Goal: Check status: Check status

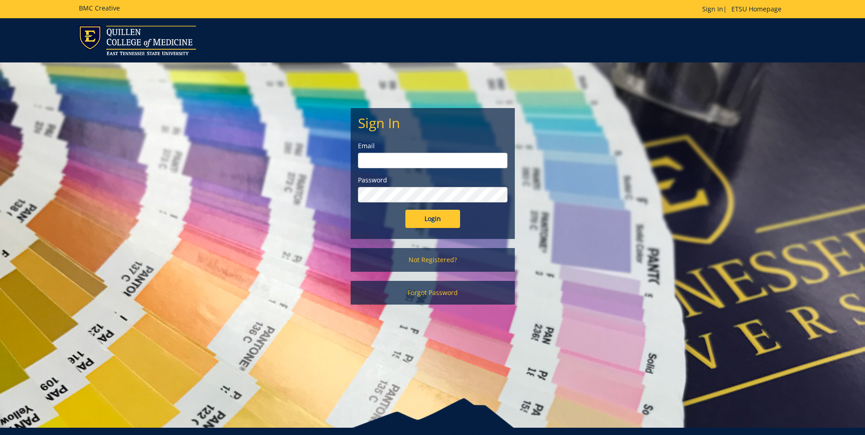
type input "Faizip@etsu.edu"
click at [432, 217] on input "Login" at bounding box center [433, 219] width 55 height 18
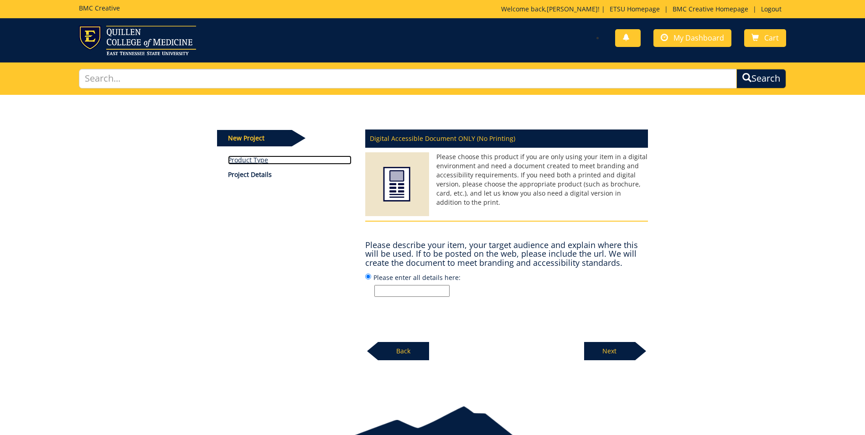
click at [258, 161] on link "Product Type" at bounding box center [290, 160] width 124 height 9
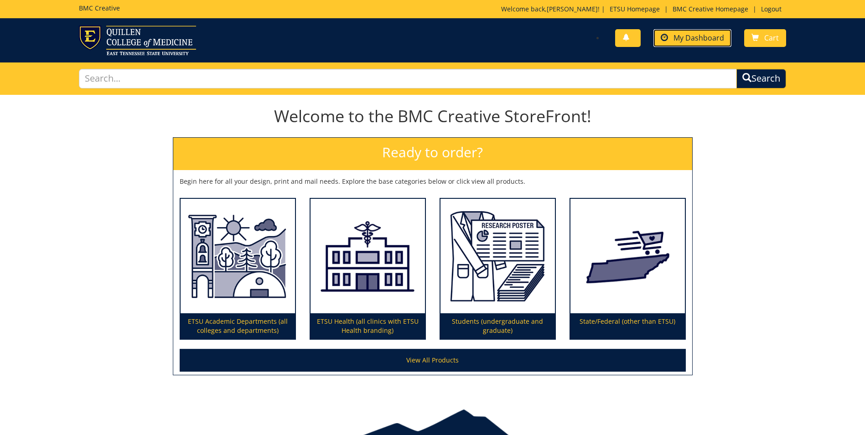
click at [690, 36] on span "My Dashboard" at bounding box center [699, 38] width 51 height 10
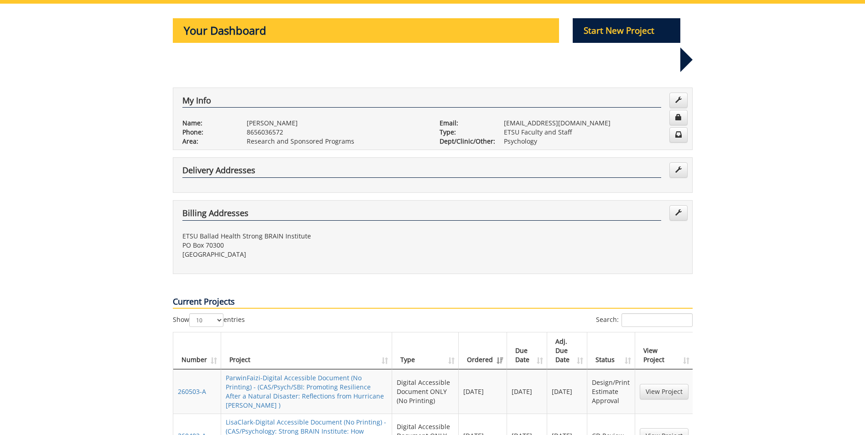
scroll to position [182, 0]
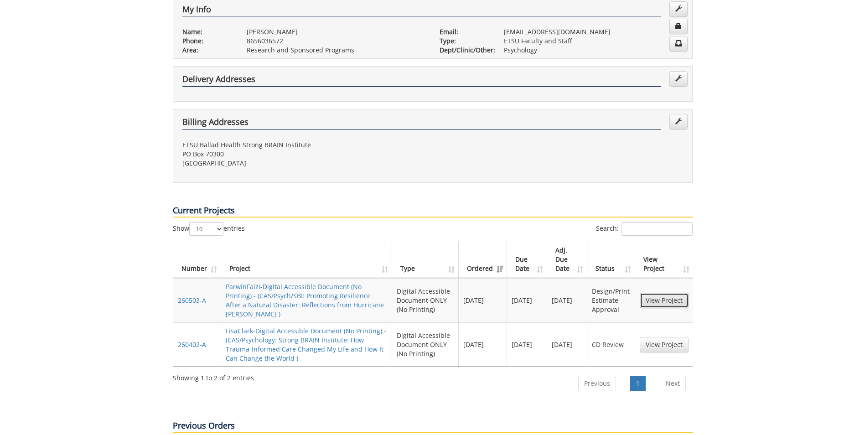
click at [657, 293] on link "View Project" at bounding box center [664, 301] width 49 height 16
click at [661, 337] on link "View Project" at bounding box center [664, 345] width 49 height 16
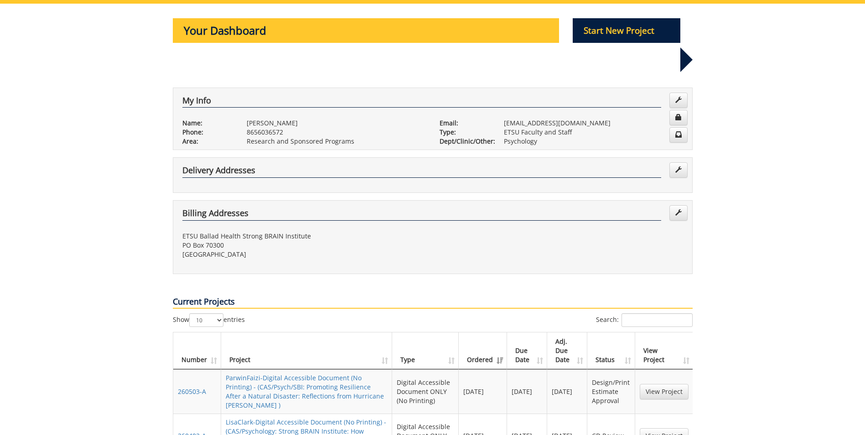
scroll to position [0, 0]
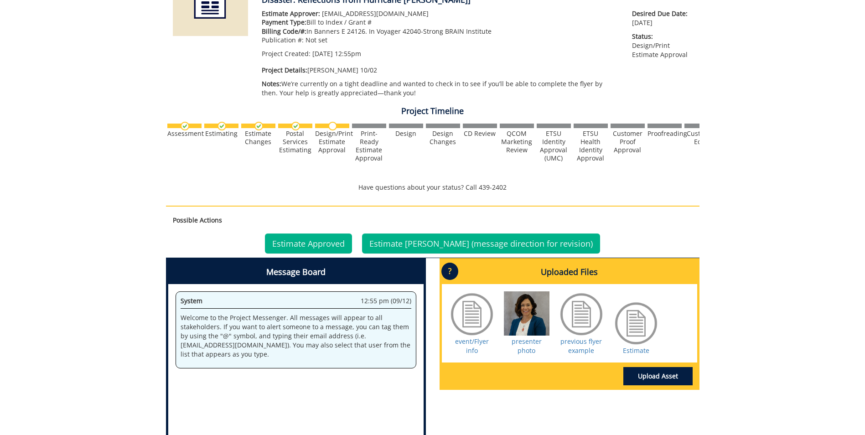
scroll to position [19, 0]
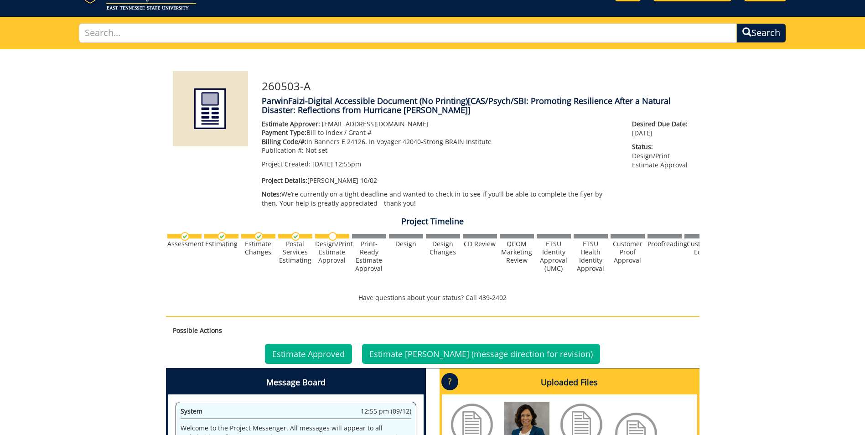
scroll to position [137, 0]
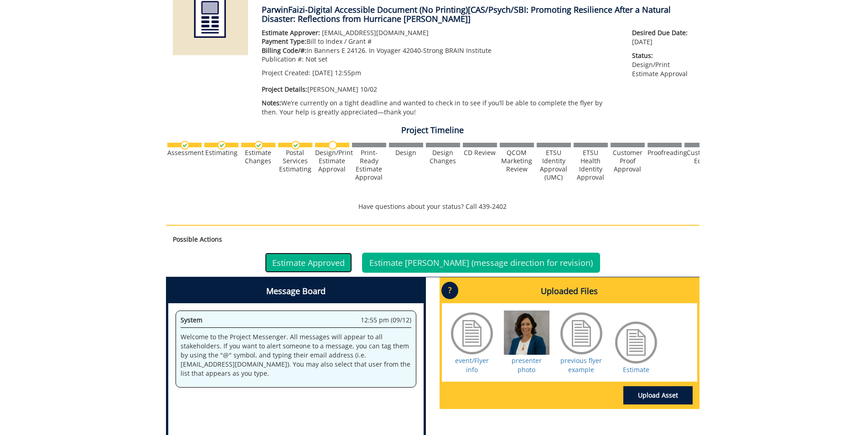
click at [342, 259] on link "Estimate Approved" at bounding box center [308, 263] width 87 height 20
